Goal: Task Accomplishment & Management: Complete application form

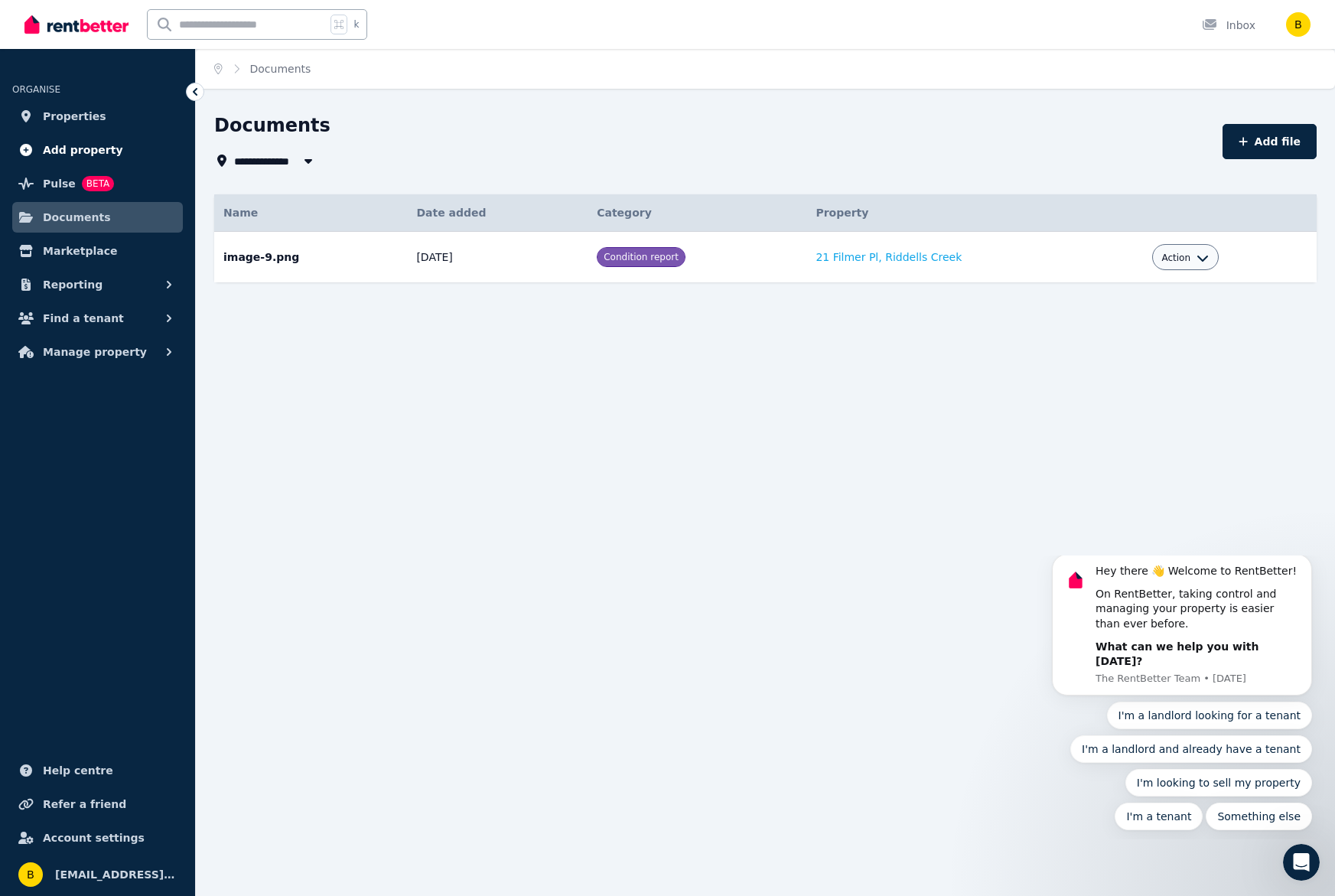
click at [71, 147] on span "Add property" at bounding box center [83, 150] width 81 height 18
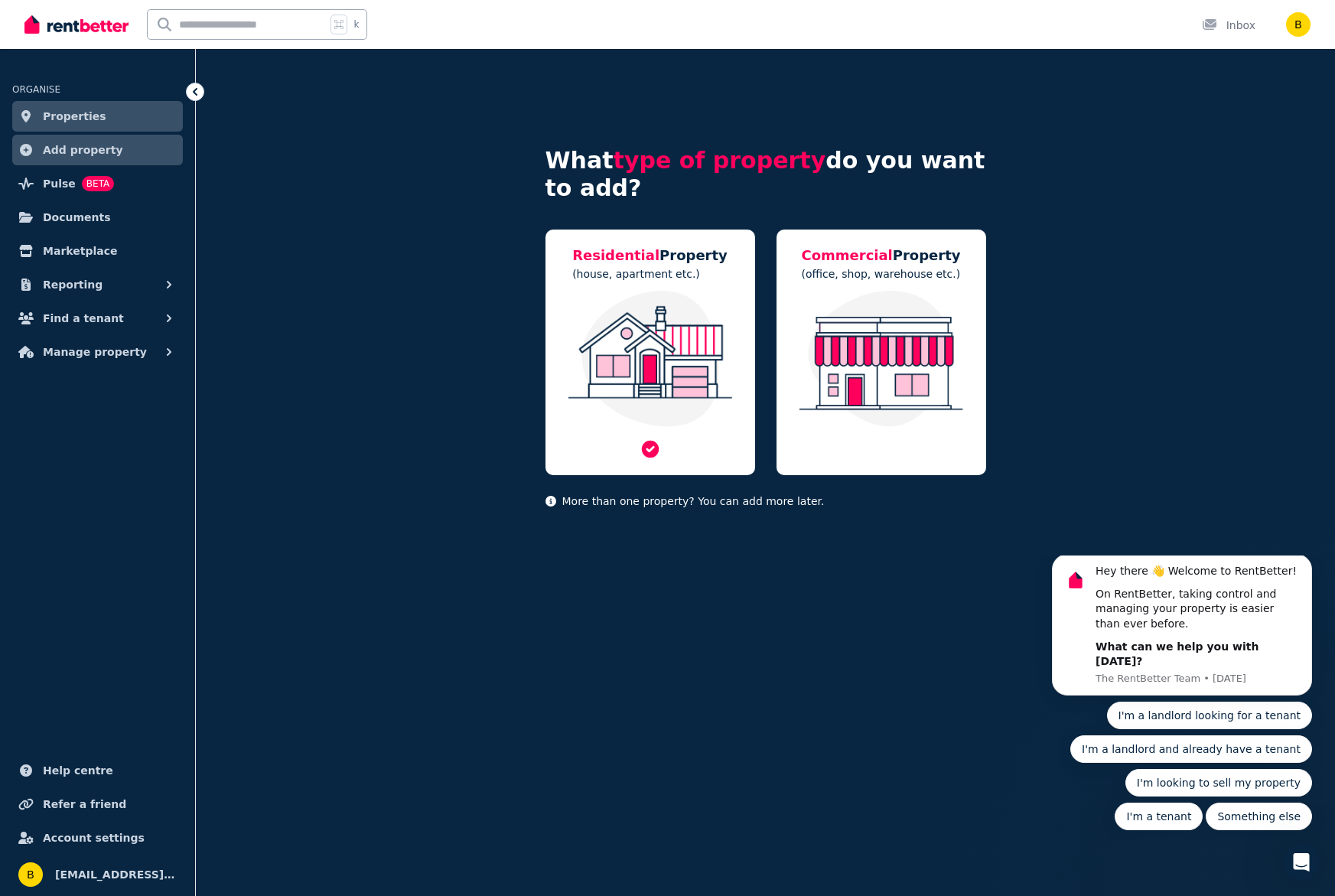
click at [663, 315] on img at bounding box center [650, 359] width 179 height 136
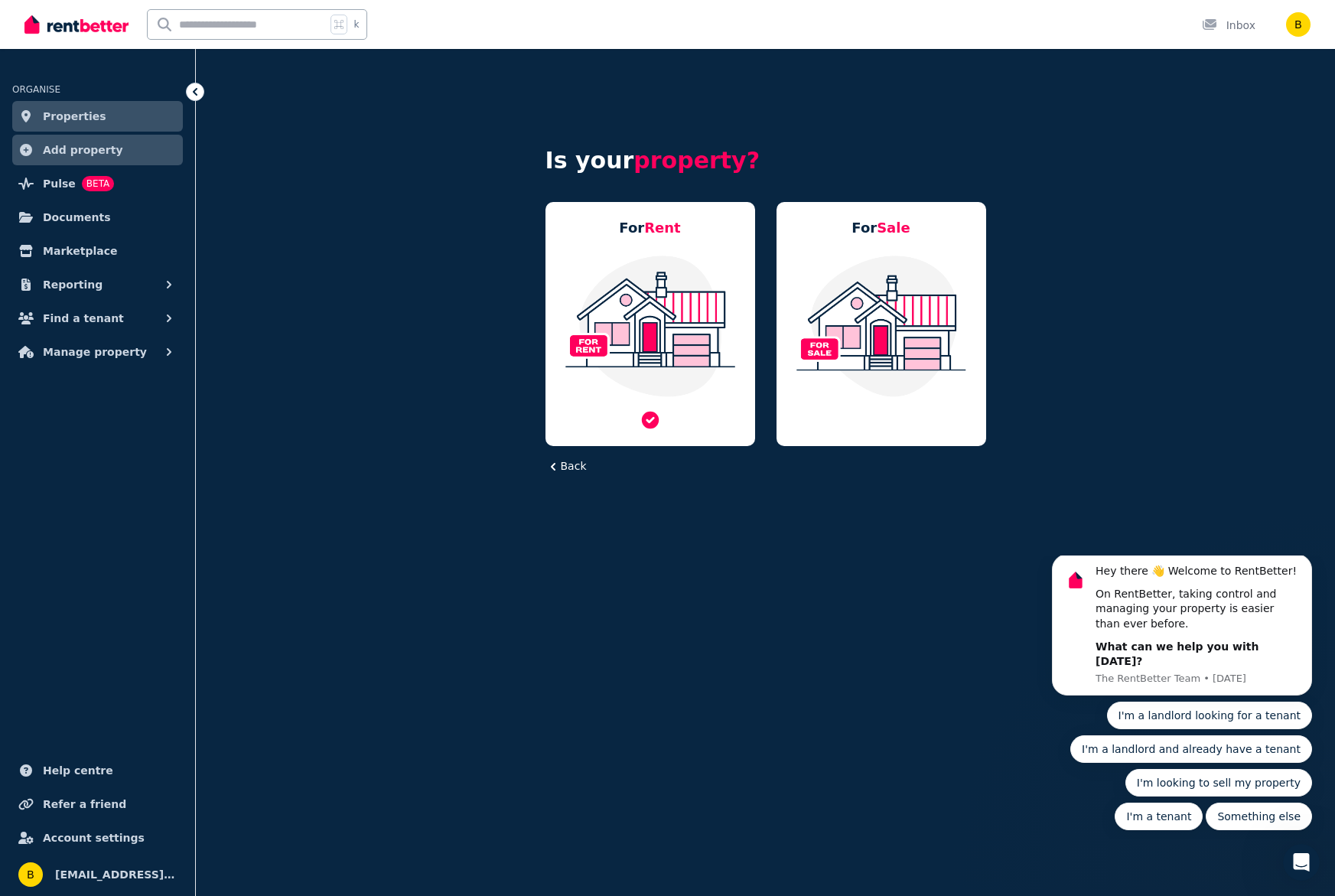
click at [673, 286] on img at bounding box center [650, 325] width 179 height 144
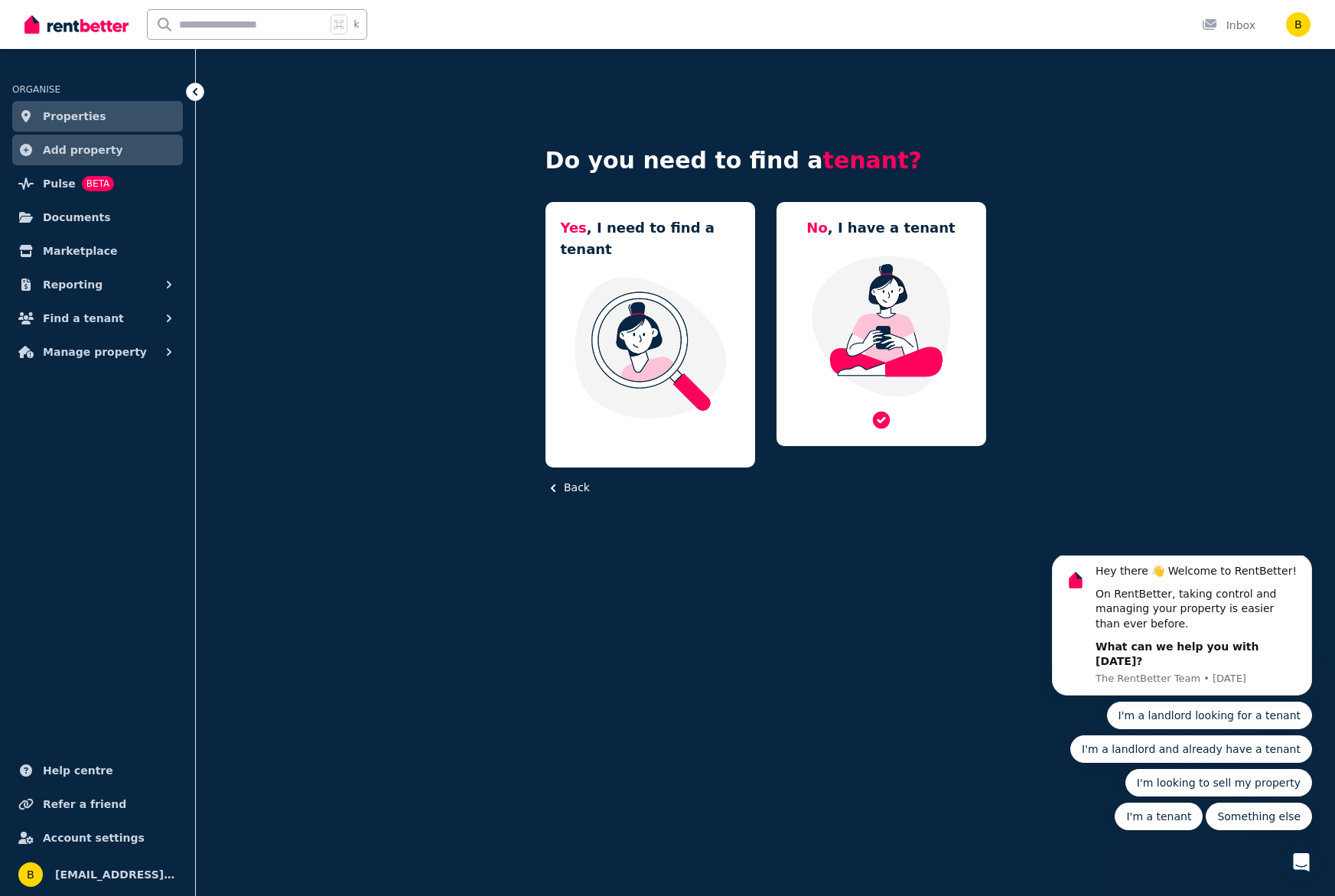
click at [892, 257] on img at bounding box center [881, 325] width 179 height 144
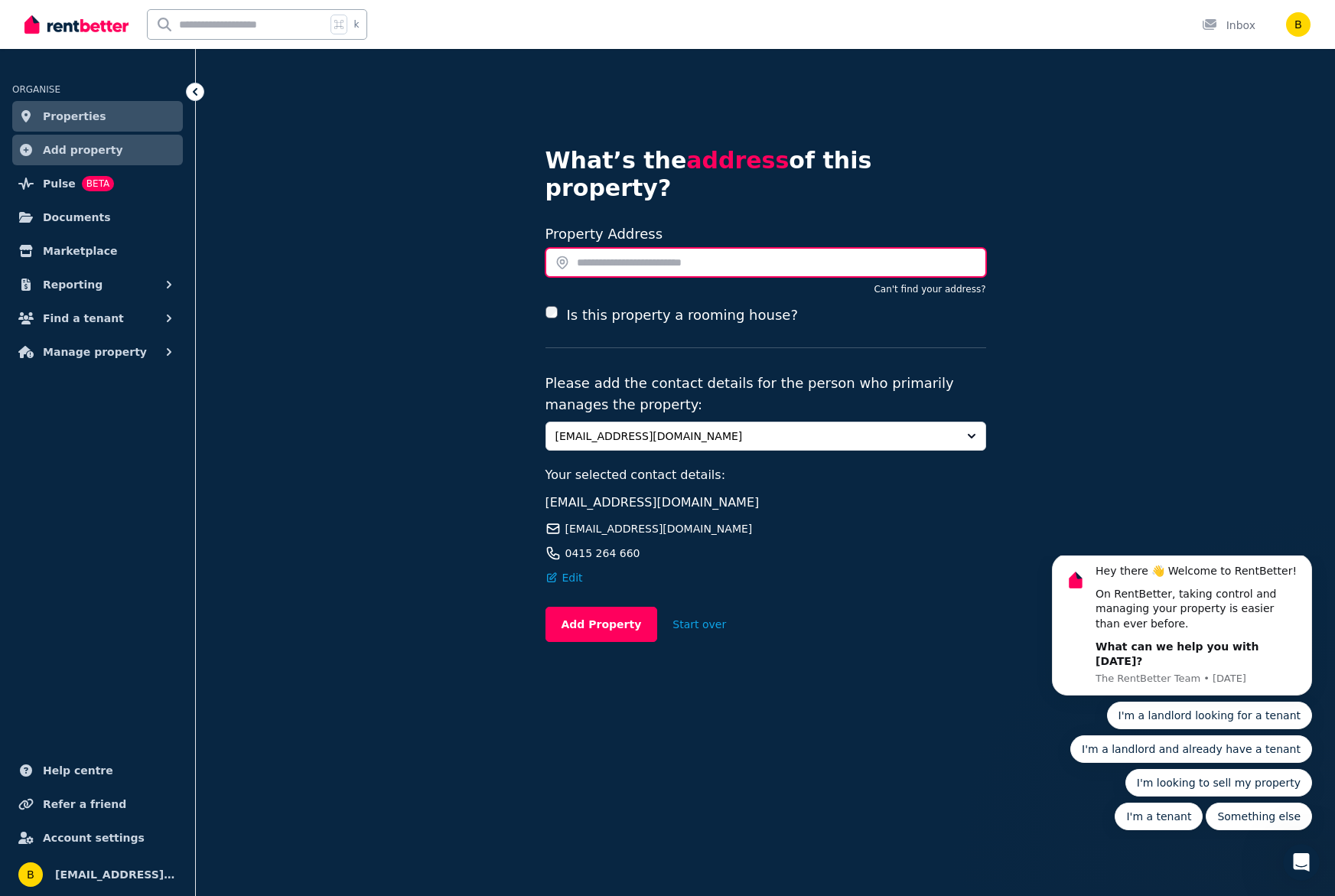
click at [654, 248] on input "text" at bounding box center [766, 262] width 441 height 29
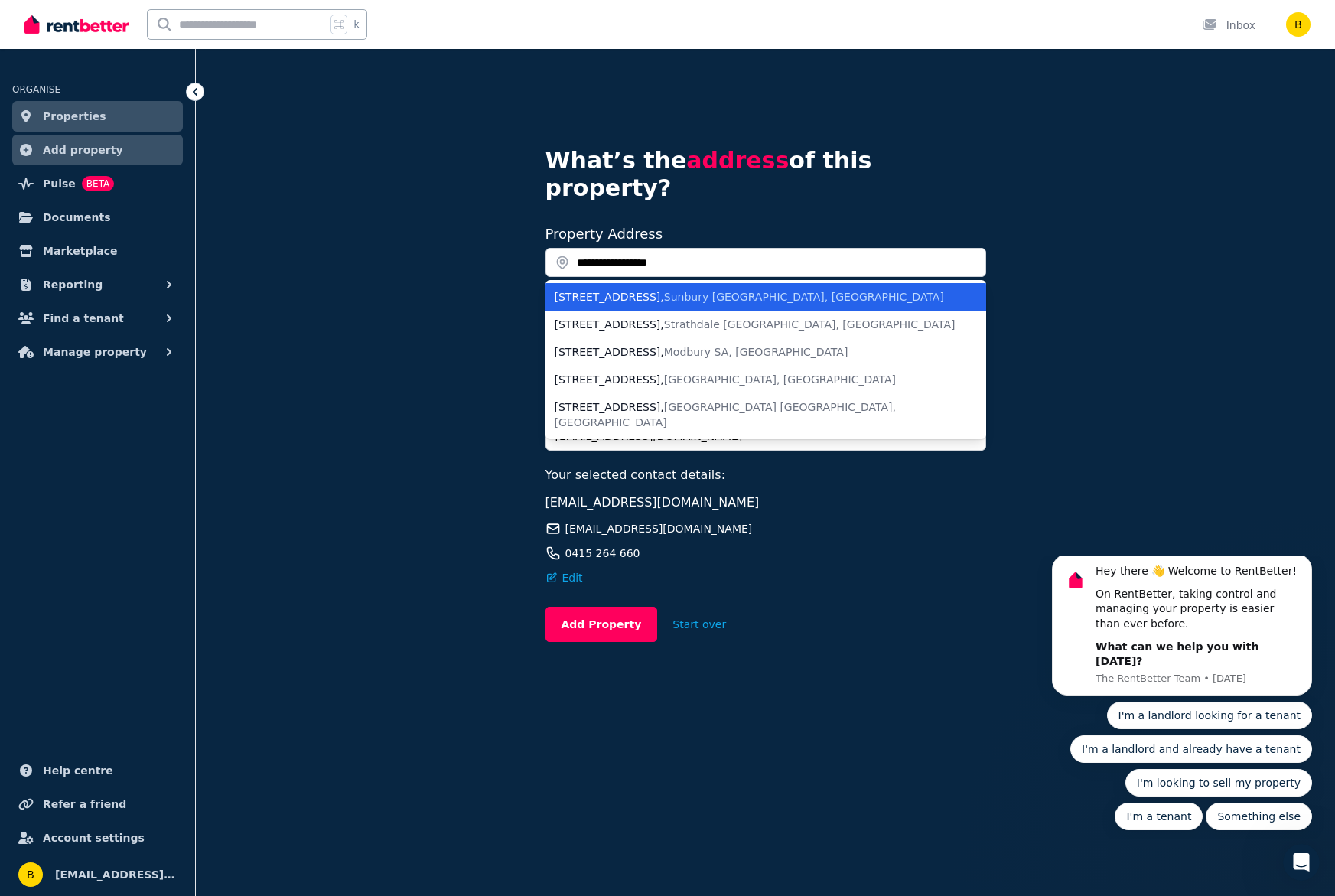
click at [717, 291] on span "Sunbury VIC, Australia" at bounding box center [804, 297] width 280 height 13
type input "**********"
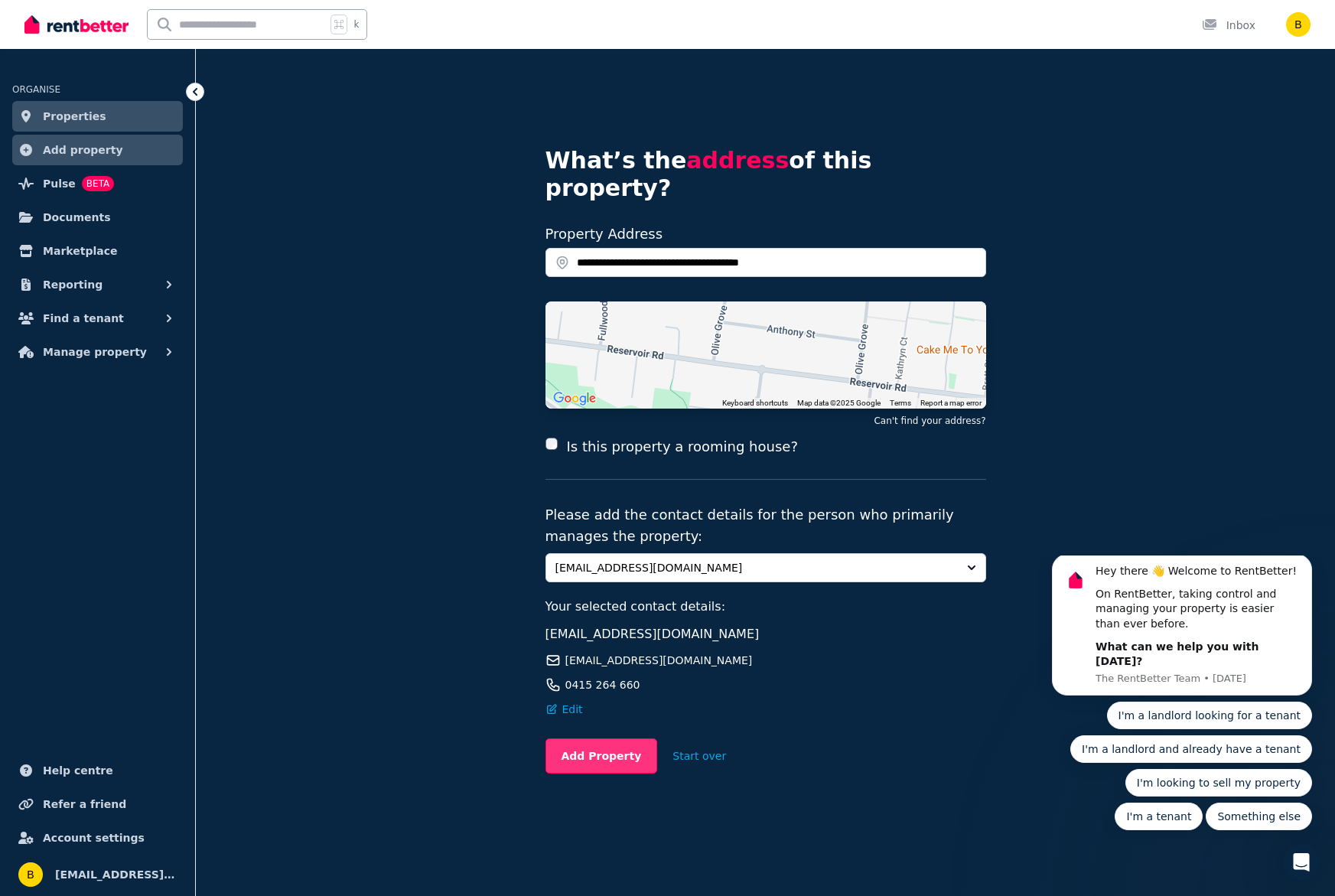
click at [607, 738] on button "Add Property" at bounding box center [602, 756] width 113 height 35
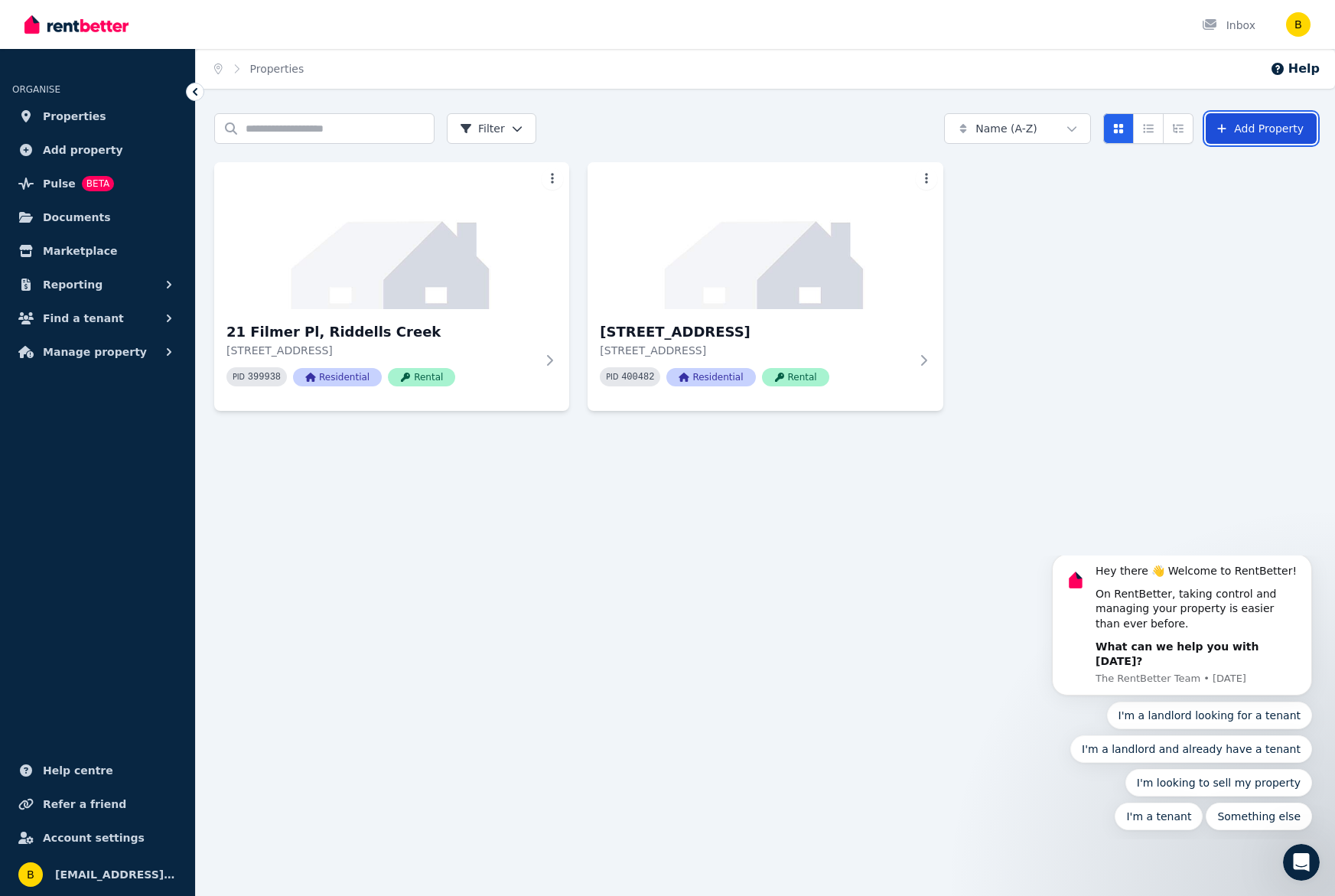
click at [1254, 125] on link "Add Property" at bounding box center [1261, 129] width 111 height 30
click at [1105, 279] on div "[STREET_ADDRESS] PID 399938 Residential Rental [STREET_ADDRESS] PID 400482 Resi…" at bounding box center [765, 287] width 1102 height 249
